Goal: Browse casually

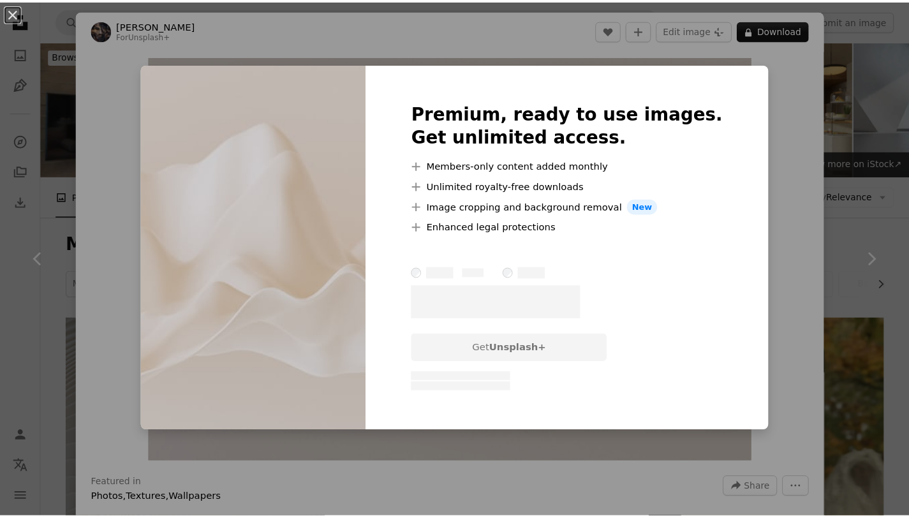
scroll to position [570, 0]
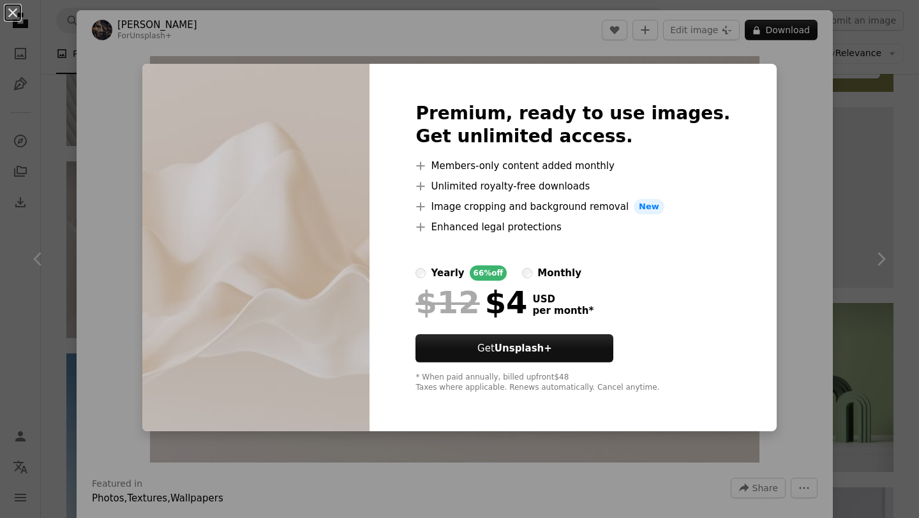
click at [774, 337] on div "An X shape Premium, ready to use images. Get unlimited access. A plus sign Memb…" at bounding box center [459, 259] width 919 height 518
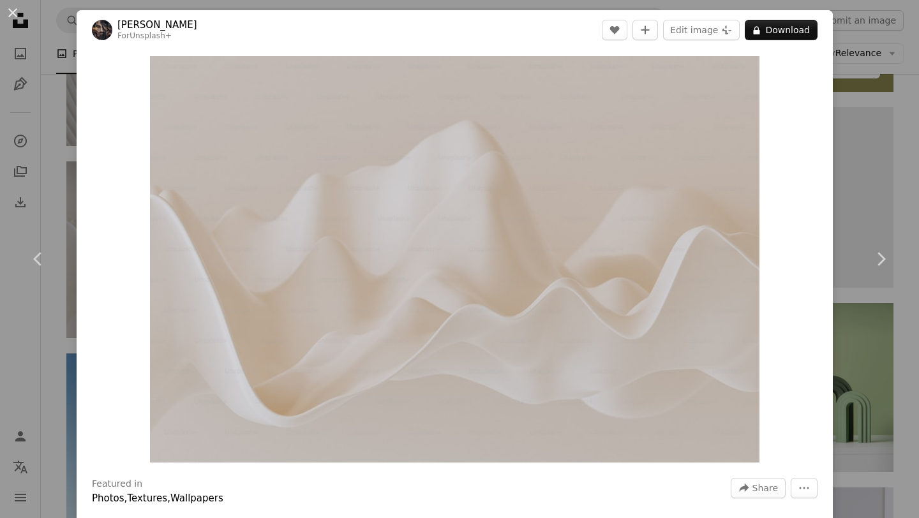
click at [0, 153] on div "An X shape Chevron left Chevron right [PERSON_NAME] For Unsplash+ A heart A plu…" at bounding box center [459, 259] width 919 height 518
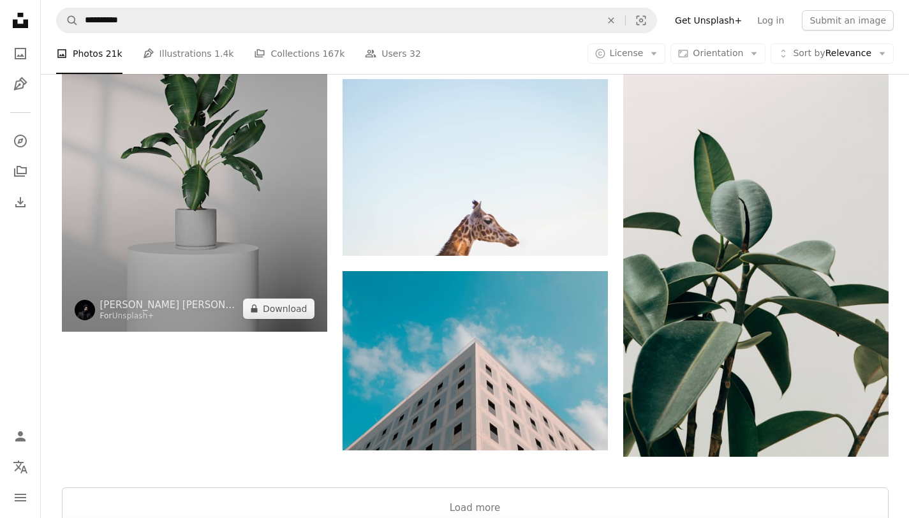
scroll to position [1859, 0]
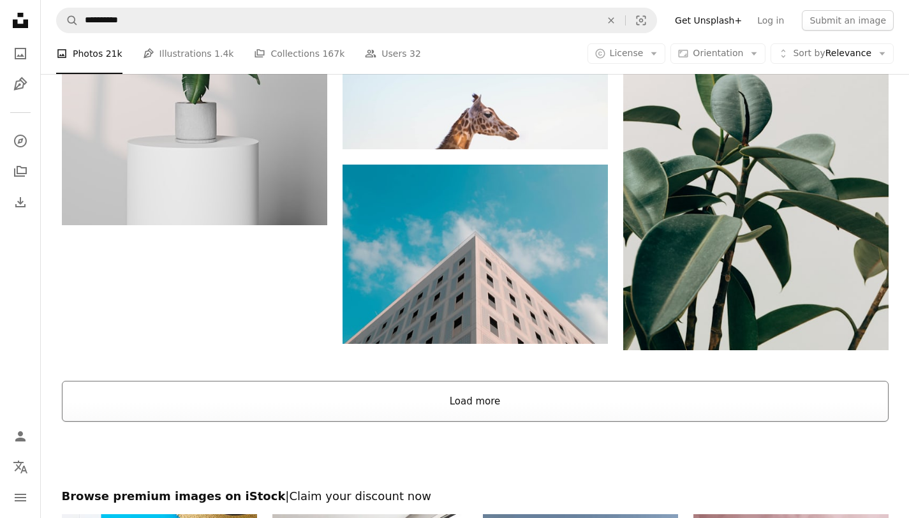
click at [369, 391] on button "Load more" at bounding box center [475, 401] width 827 height 41
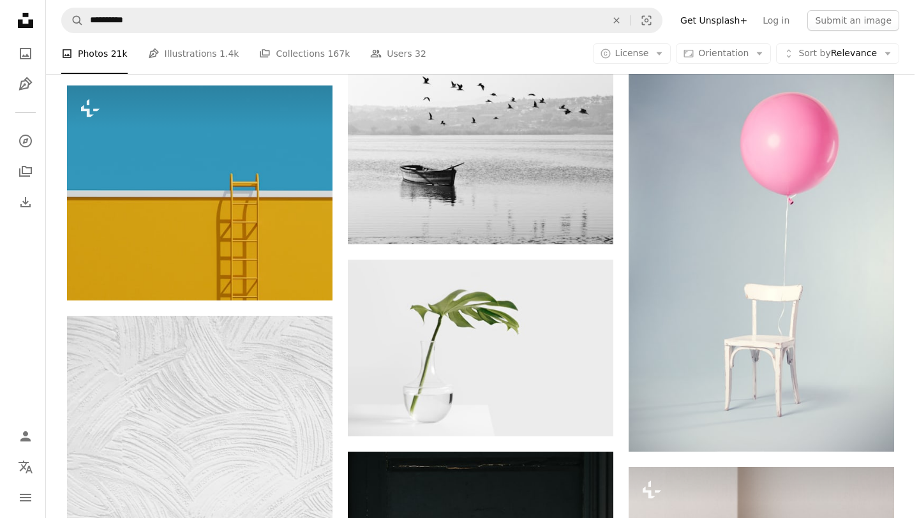
scroll to position [8959, 0]
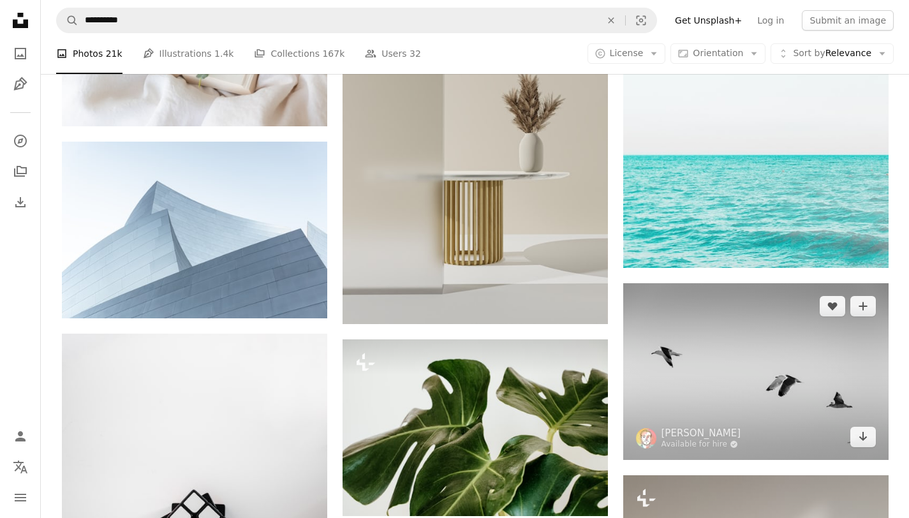
click at [706, 377] on img at bounding box center [755, 371] width 265 height 176
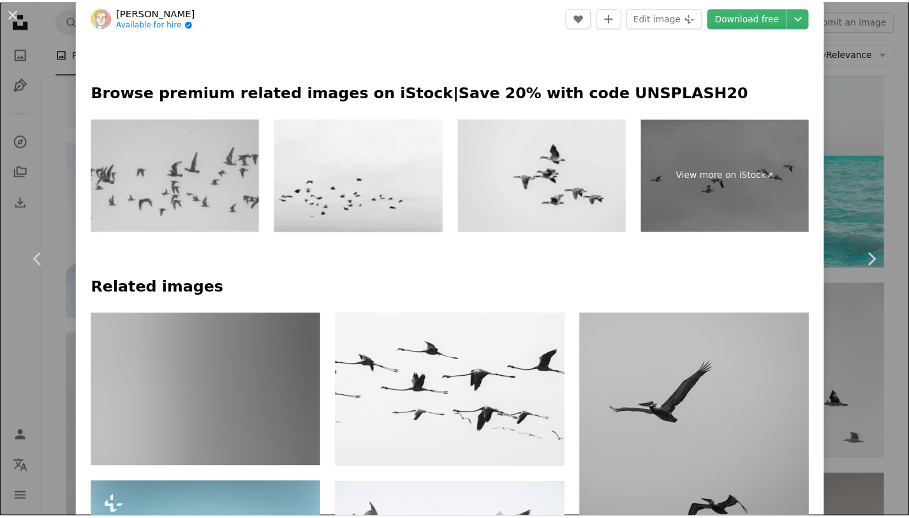
scroll to position [738, 0]
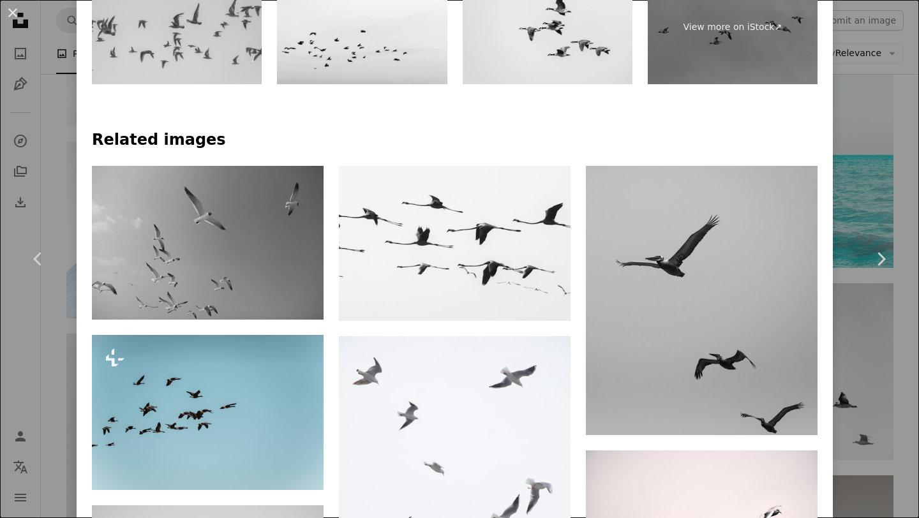
click at [826, 310] on div "An X shape Chevron left Chevron right [PERSON_NAME] Available for hire A checkm…" at bounding box center [459, 259] width 919 height 518
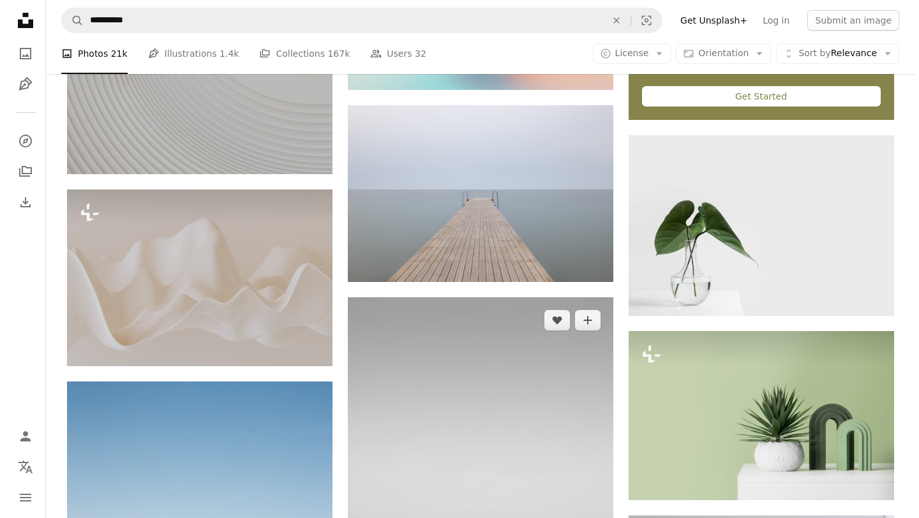
scroll to position [430, 0]
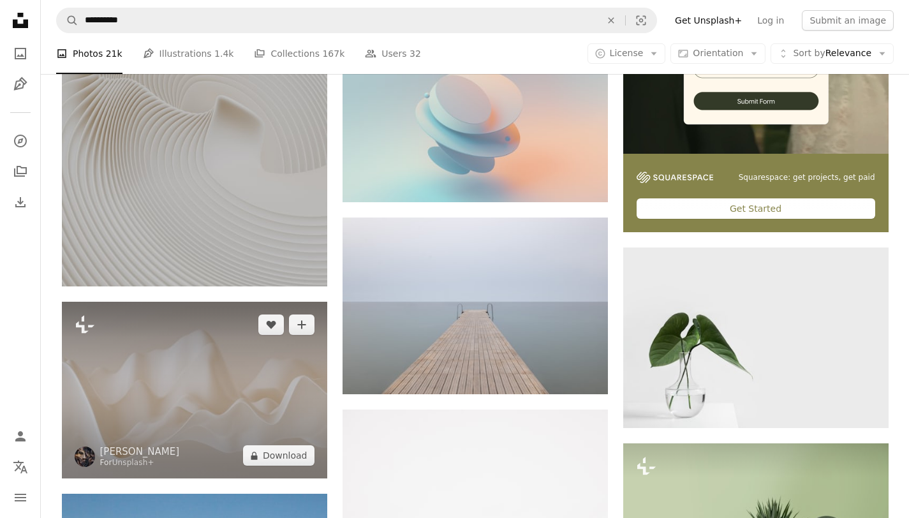
click at [223, 386] on img at bounding box center [194, 390] width 265 height 177
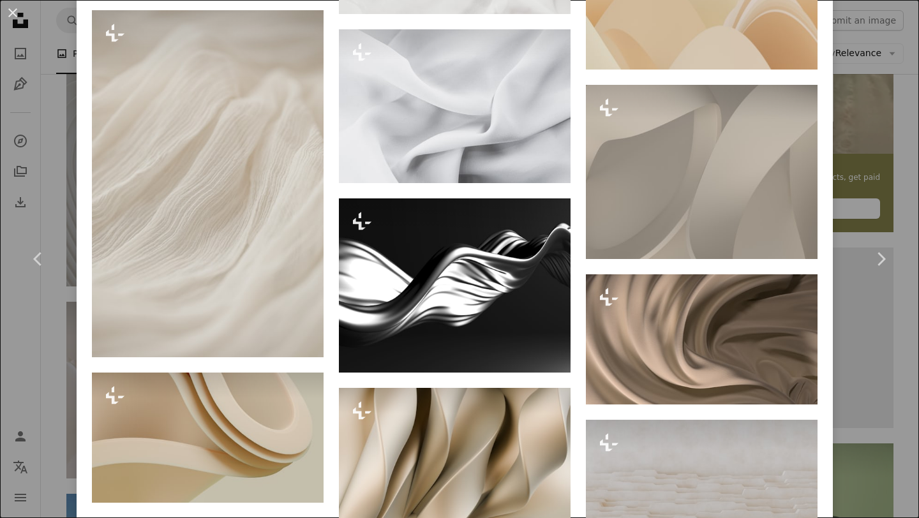
scroll to position [5447, 0]
